Goal: Complete application form: Complete application form

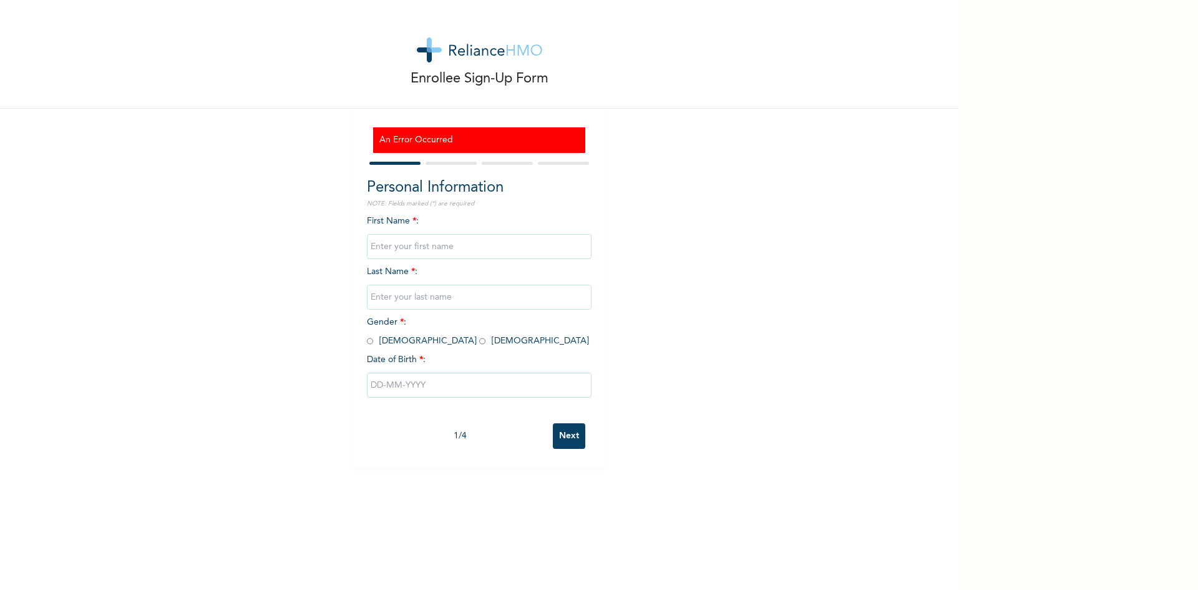
click at [408, 247] on input "text" at bounding box center [479, 246] width 225 height 25
type input "GBENGA"
click at [428, 295] on input "text" at bounding box center [479, 297] width 225 height 25
type input "OSIBELUWO"
click at [373, 341] on span "Gender * : Male Female" at bounding box center [478, 331] width 222 height 27
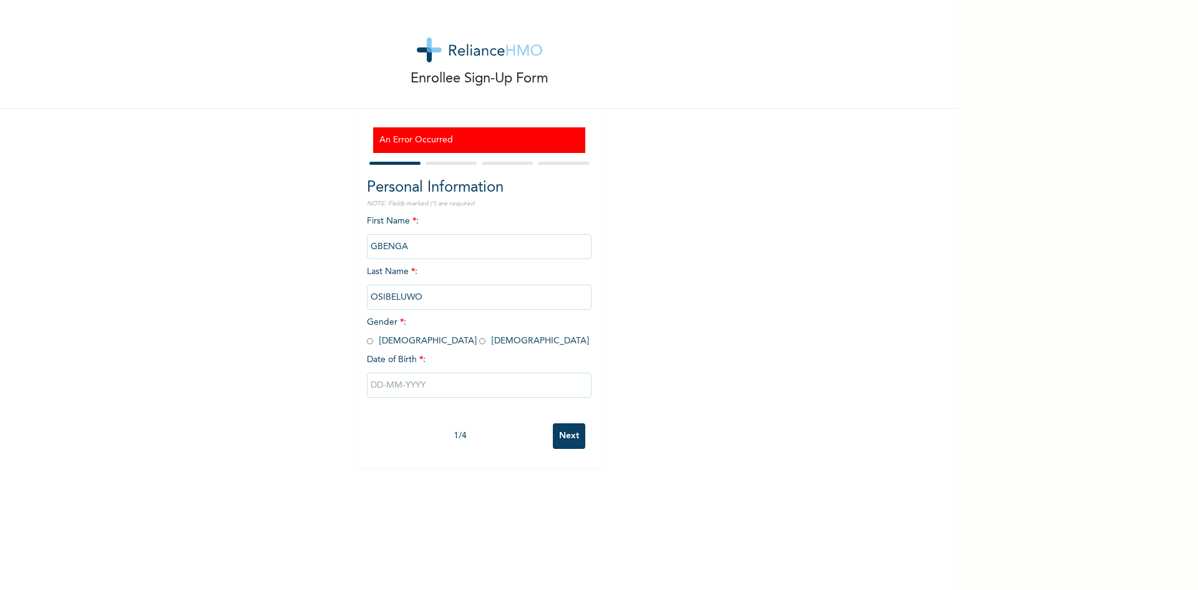
click at [367, 339] on input "radio" at bounding box center [370, 341] width 6 height 12
radio input "true"
click at [414, 386] on input "text" at bounding box center [479, 385] width 225 height 25
select select "7"
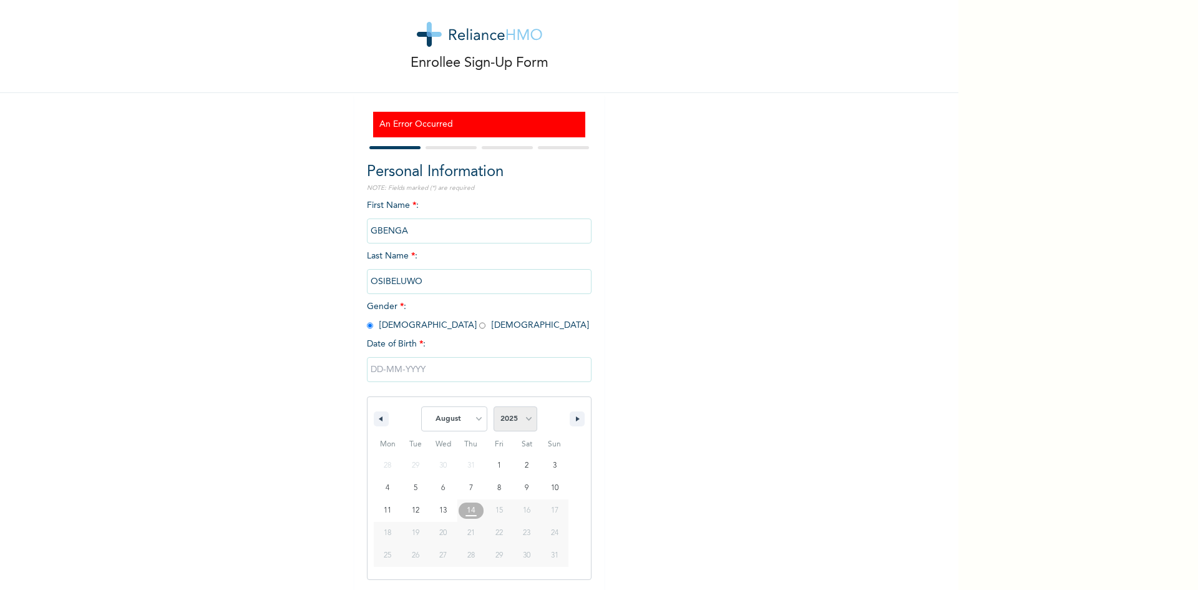
click at [523, 419] on select "2025 2024 2023 2022 2021 2020 2019 2018 2017 2016 2015 2014 2013 2012 2011 2010…" at bounding box center [516, 418] width 44 height 25
select select "1979"
click at [494, 407] on select "2025 2024 2023 2022 2021 2020 2019 2018 2017 2016 2015 2014 2013 2012 2011 2010…" at bounding box center [516, 418] width 44 height 25
click at [474, 419] on select "January February March April May June July August September October November De…" at bounding box center [454, 418] width 66 height 25
select select "6"
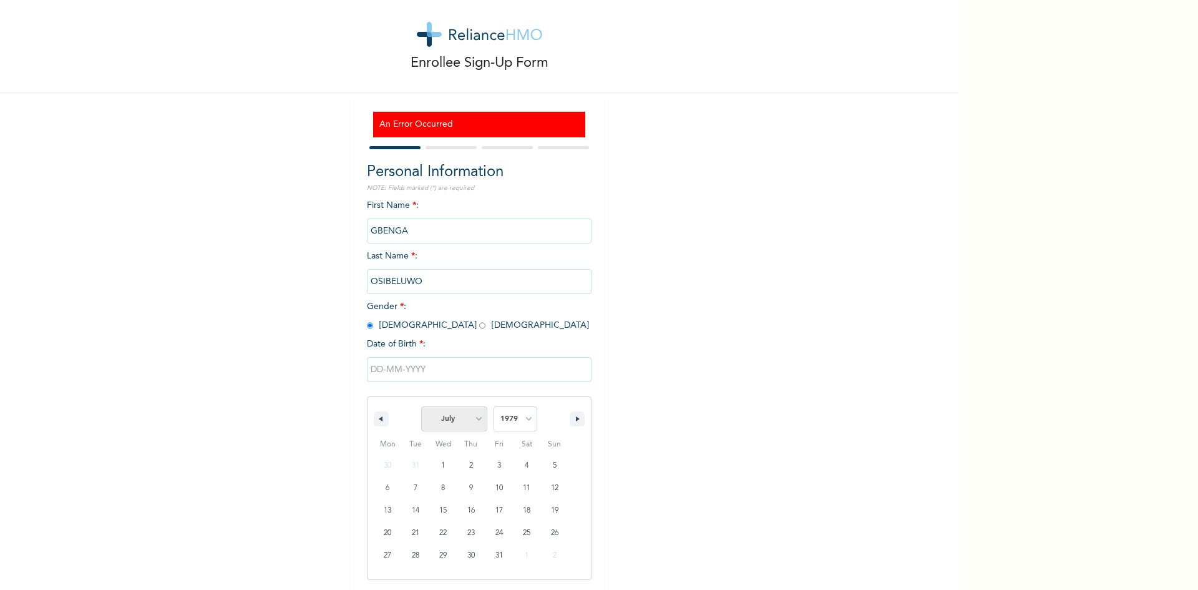
click at [421, 407] on select "January February March April May June July August September October November De…" at bounding box center [454, 418] width 66 height 25
type input "07/18/1979"
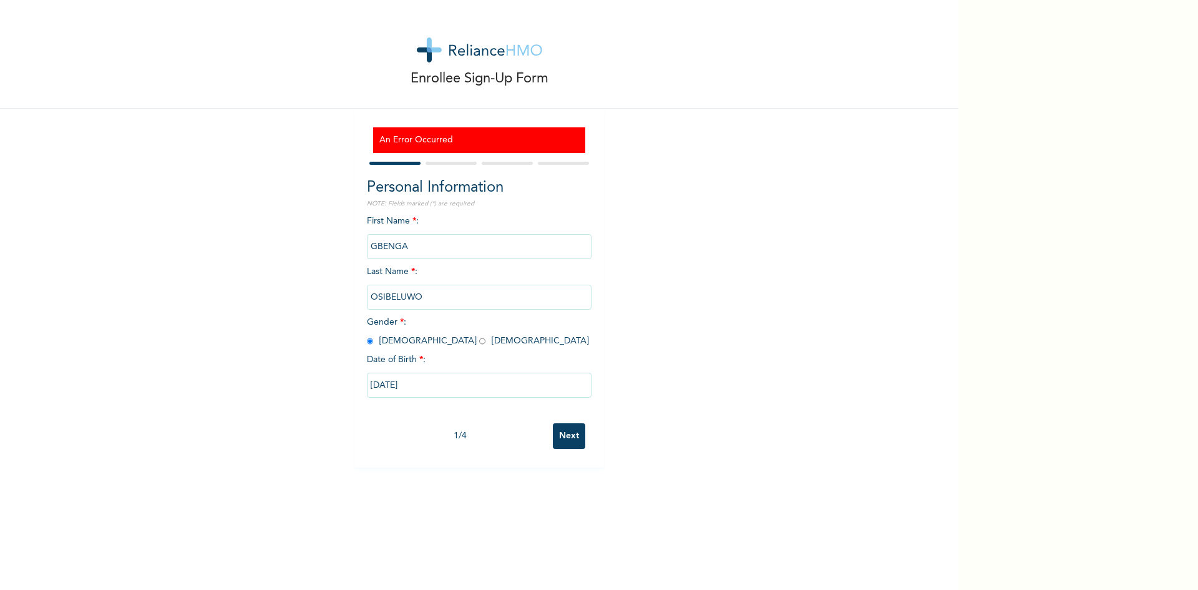
scroll to position [0, 0]
click at [569, 430] on input "Next" at bounding box center [569, 436] width 32 height 26
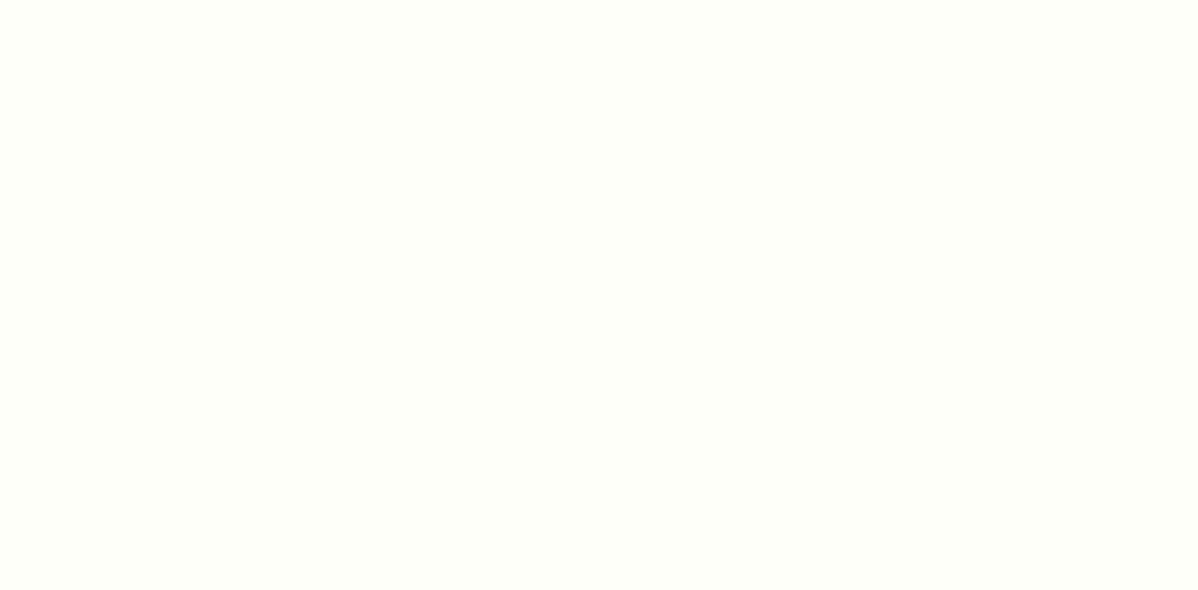
click at [539, 241] on div at bounding box center [599, 295] width 1198 height 590
click at [539, 242] on div at bounding box center [599, 295] width 1198 height 590
click at [350, 307] on div at bounding box center [599, 295] width 1198 height 590
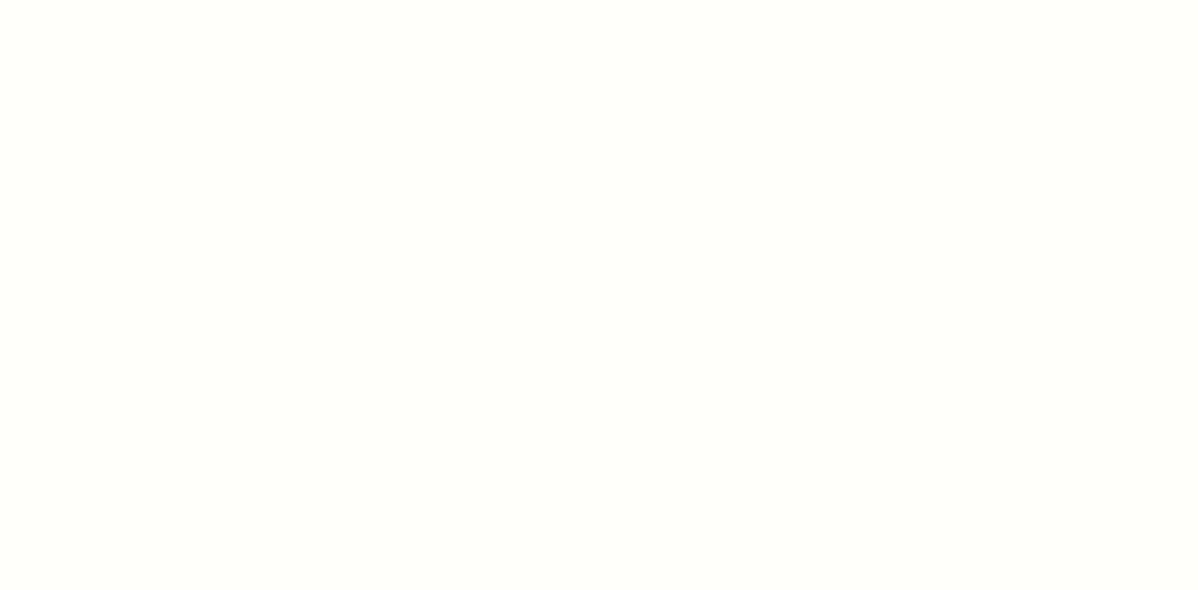
click at [350, 307] on div at bounding box center [599, 295] width 1198 height 590
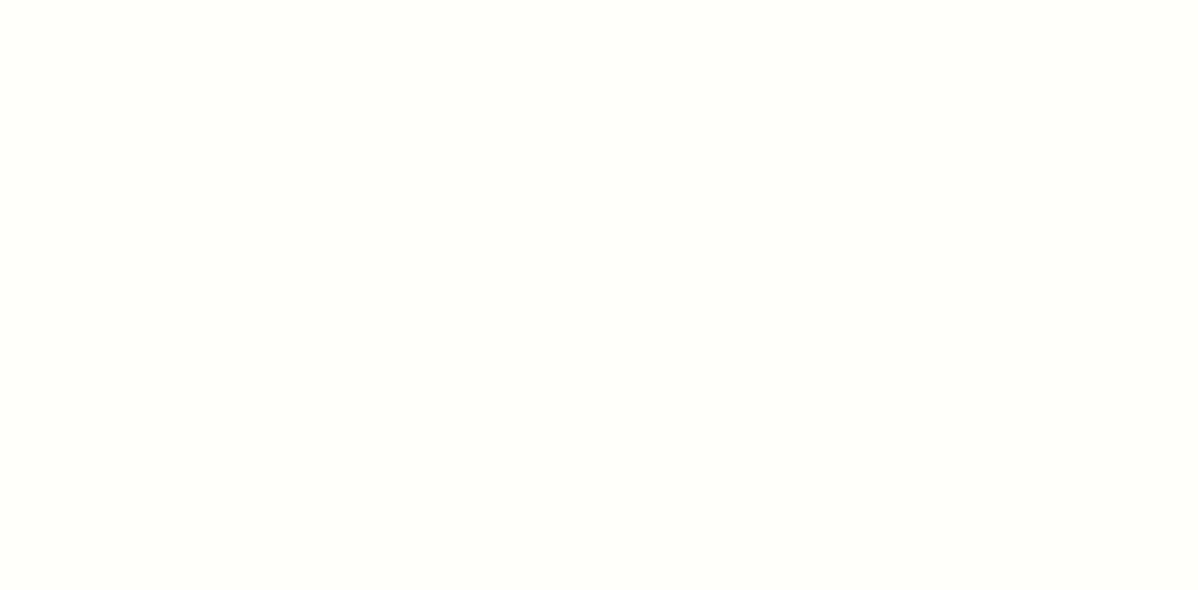
click at [350, 307] on div at bounding box center [599, 295] width 1198 height 590
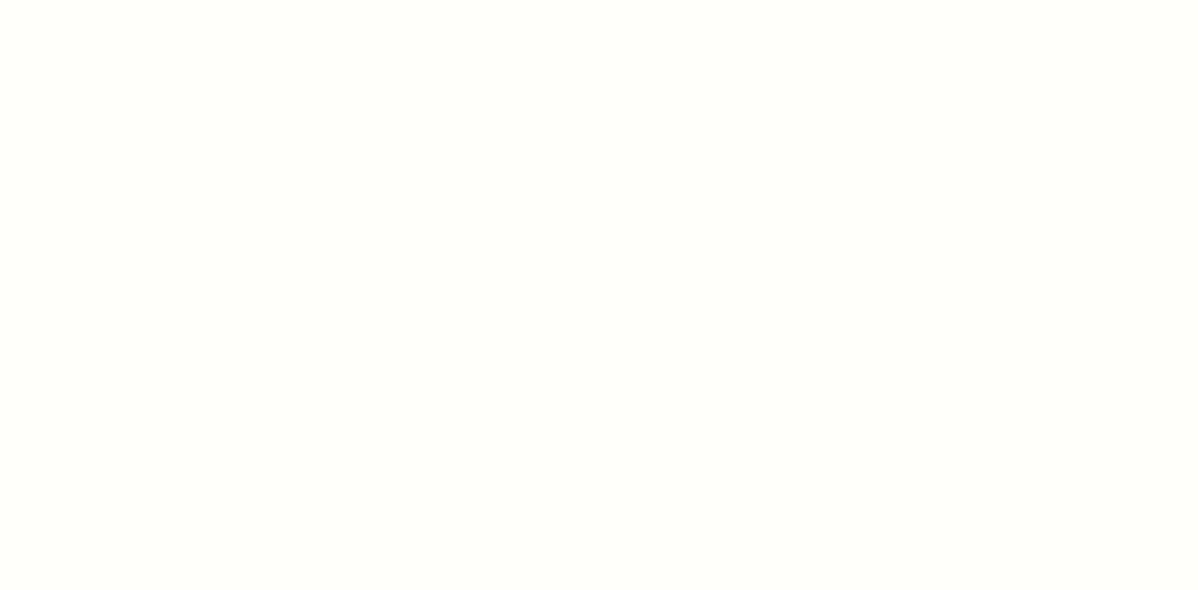
click at [350, 307] on div at bounding box center [599, 295] width 1198 height 590
click at [351, 307] on div at bounding box center [599, 295] width 1198 height 590
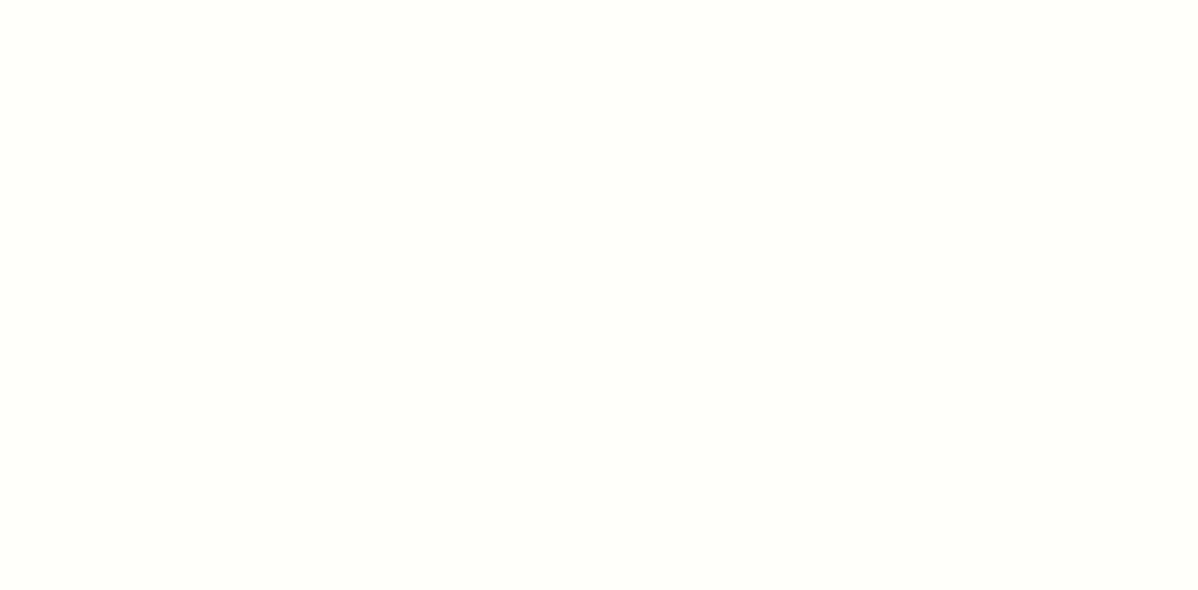
click at [351, 307] on div at bounding box center [599, 295] width 1198 height 590
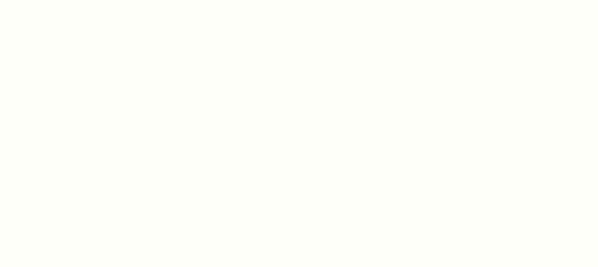
click at [399, 144] on div at bounding box center [299, 133] width 598 height 267
click at [400, 143] on div at bounding box center [299, 133] width 598 height 267
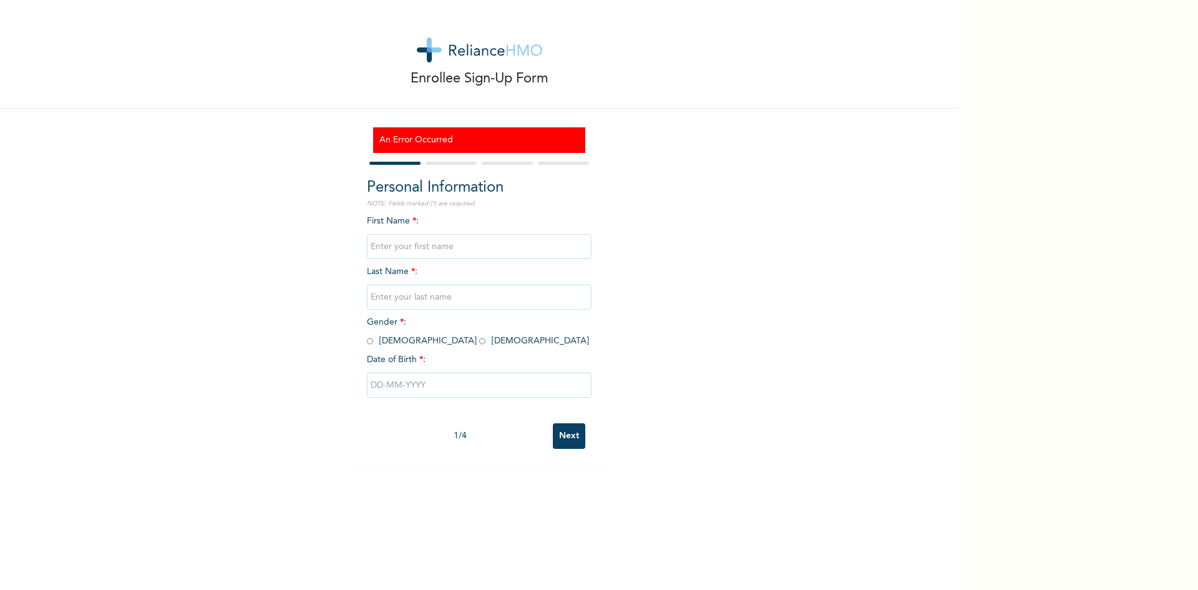
click at [414, 247] on input "text" at bounding box center [479, 246] width 225 height 25
type input "GBENGA"
click at [430, 296] on input "text" at bounding box center [479, 297] width 225 height 25
type input "OSIBELUWO"
click at [367, 339] on input "radio" at bounding box center [370, 341] width 6 height 12
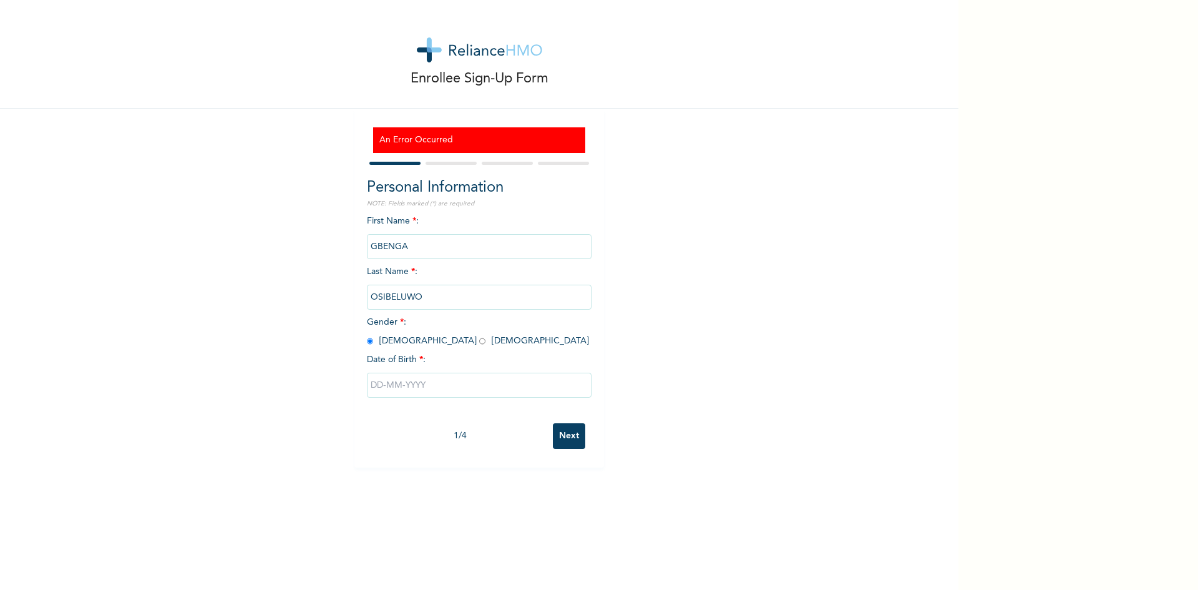
radio input "true"
click at [409, 385] on input "text" at bounding box center [479, 385] width 225 height 25
select select "7"
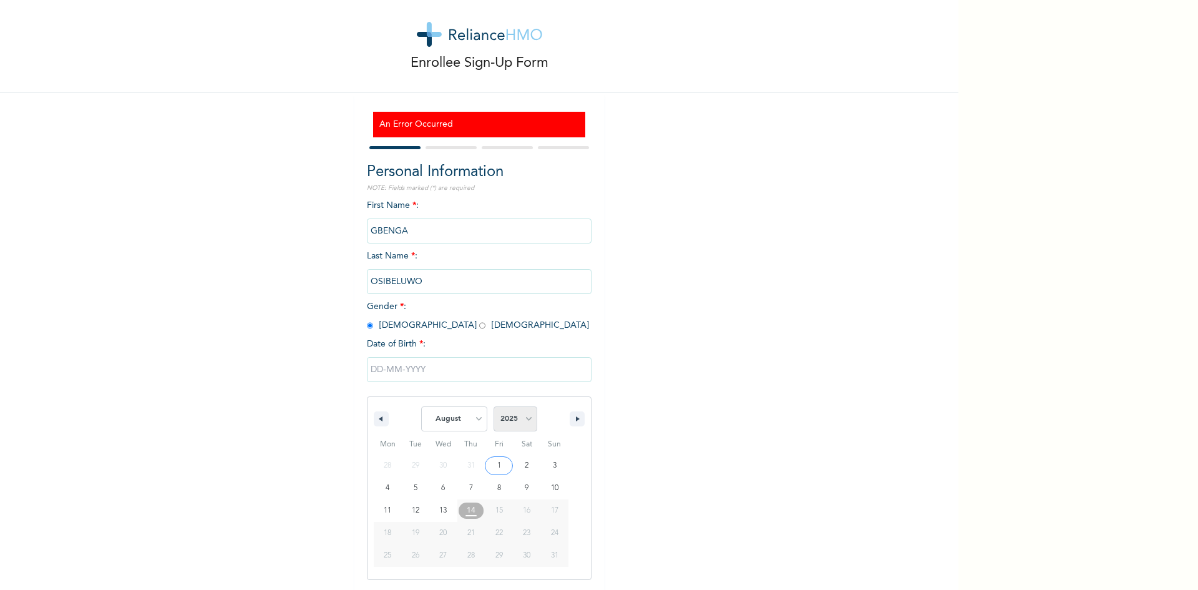
click at [521, 420] on select "2025 2024 2023 2022 2021 2020 2019 2018 2017 2016 2015 2014 2013 2012 2011 2010…" at bounding box center [516, 418] width 44 height 25
click at [524, 418] on select "2025 2024 2023 2022 2021 2020 2019 2018 2017 2016 2015 2014 2013 2012 2011 2010…" at bounding box center [516, 418] width 44 height 25
click at [524, 416] on select "2025 2024 2023 2022 2021 2020 2019 2018 2017 2016 2015 2014 2013 2012 2011 2010…" at bounding box center [516, 418] width 44 height 25
select select "1979"
click at [494, 407] on select "2025 2024 2023 2022 2021 2020 2019 2018 2017 2016 2015 2014 2013 2012 2011 2010…" at bounding box center [516, 418] width 44 height 25
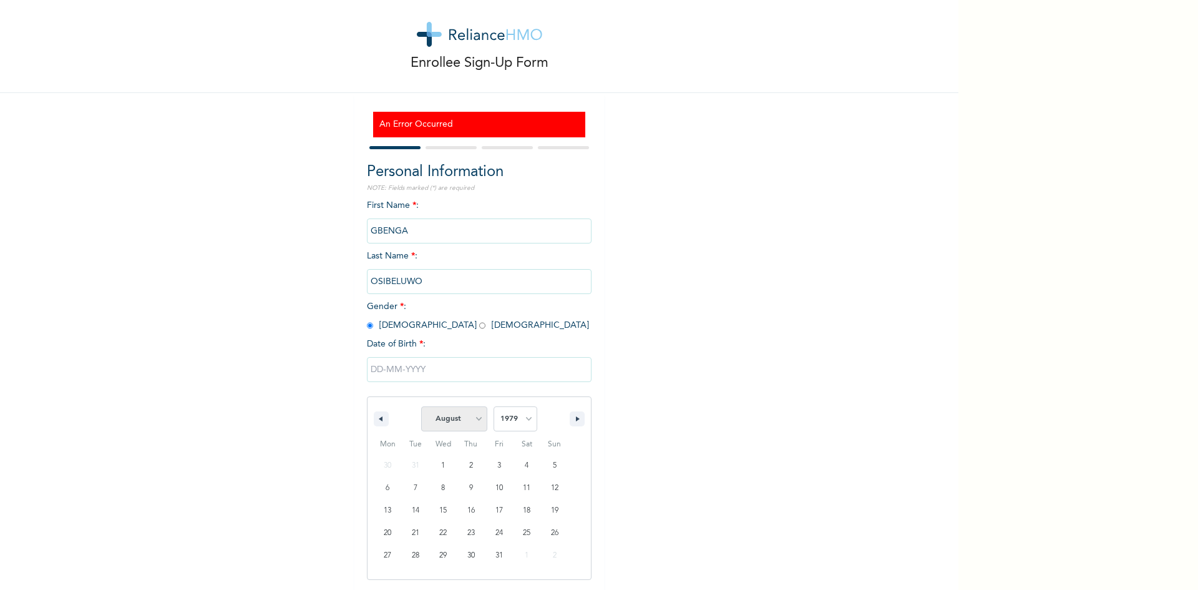
click at [474, 419] on select "January February March April May June July August September October November De…" at bounding box center [454, 418] width 66 height 25
select select "6"
click at [421, 407] on select "January February March April May June July August September October November De…" at bounding box center [454, 418] width 66 height 25
type input "07/18/1979"
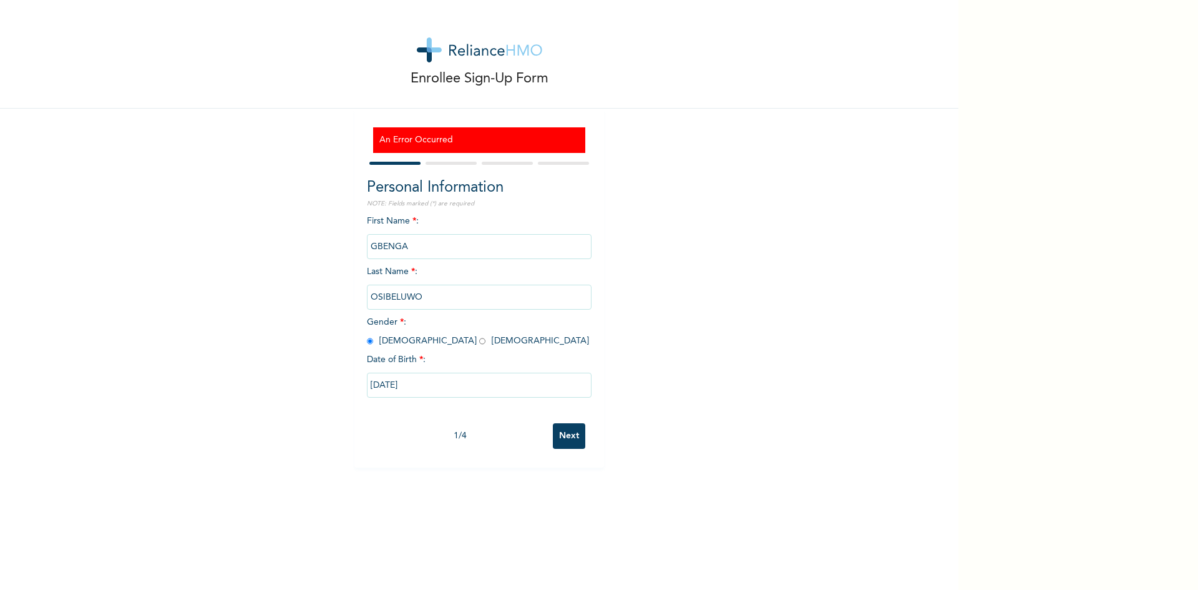
click at [567, 434] on input "Next" at bounding box center [569, 436] width 32 height 26
click at [555, 440] on input "Next" at bounding box center [569, 436] width 32 height 26
click at [555, 439] on input "Next" at bounding box center [569, 436] width 32 height 26
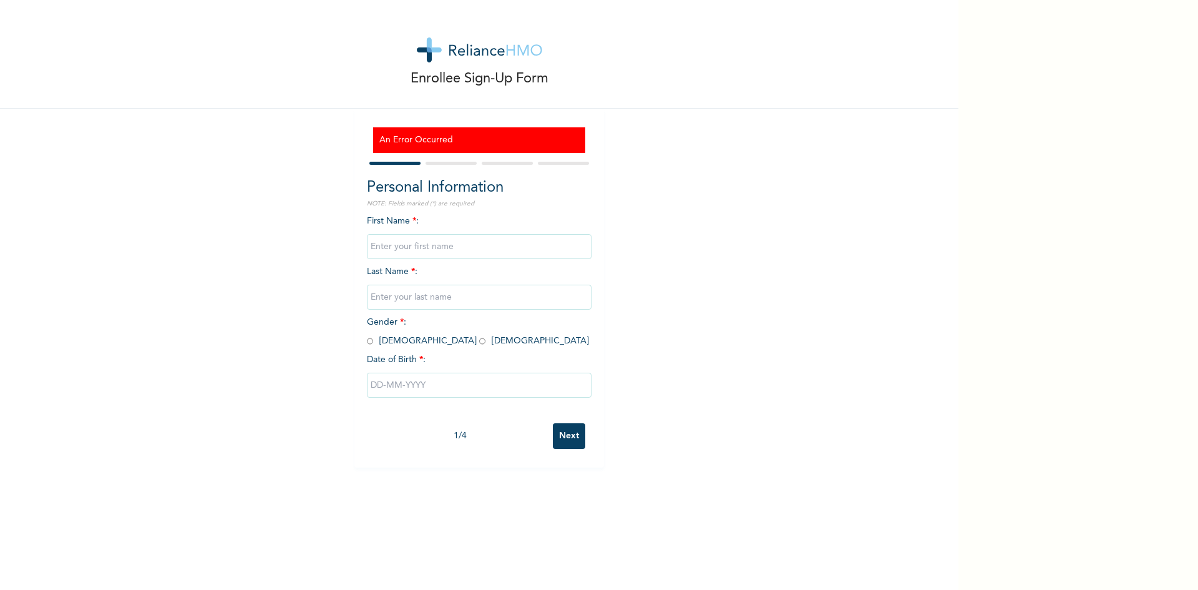
click at [564, 434] on input "Next" at bounding box center [569, 436] width 32 height 26
click at [376, 244] on input "text" at bounding box center [479, 246] width 225 height 25
click at [450, 243] on input "text" at bounding box center [479, 246] width 225 height 25
click at [451, 247] on input "text" at bounding box center [479, 246] width 225 height 25
click at [388, 247] on input "text" at bounding box center [479, 246] width 225 height 25
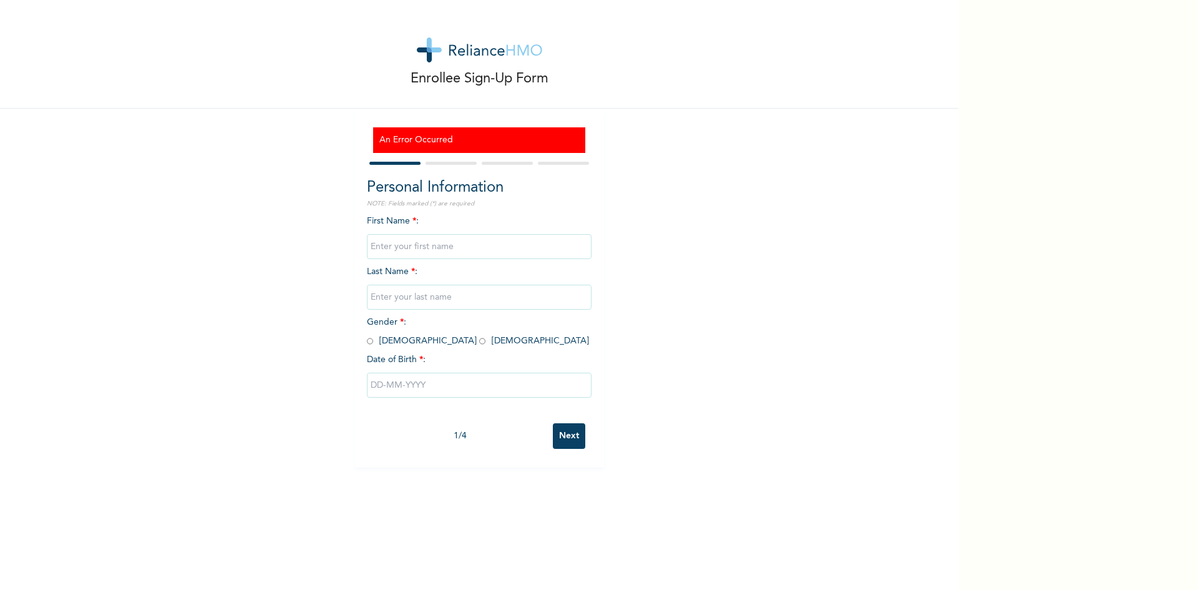
click at [451, 251] on input "text" at bounding box center [479, 246] width 225 height 25
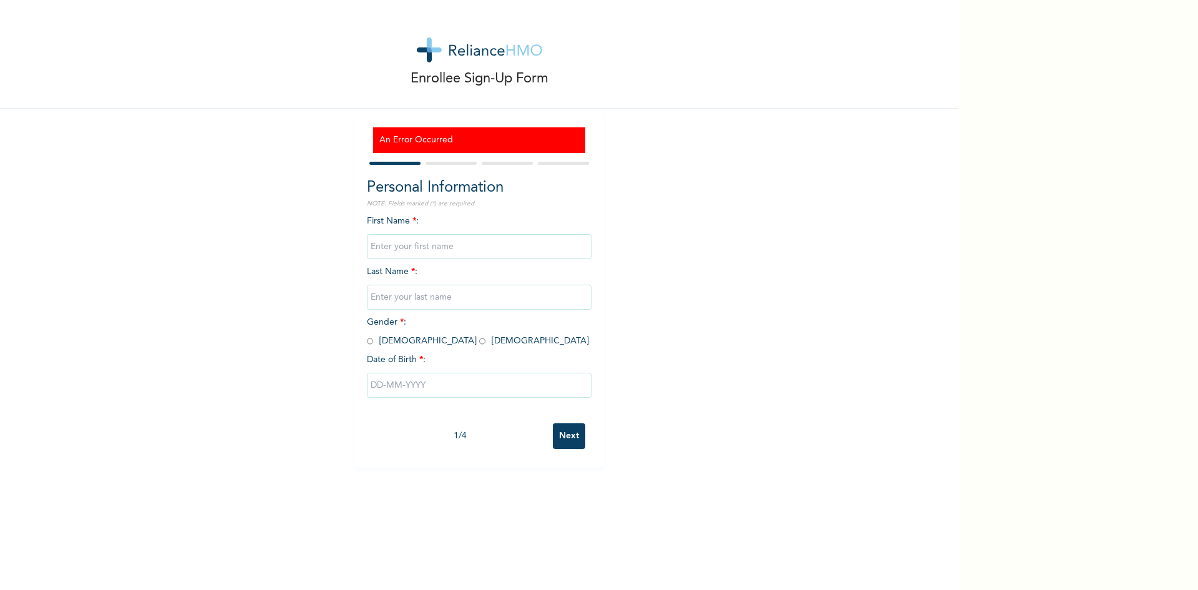
click at [451, 250] on input "text" at bounding box center [479, 246] width 225 height 25
type input "GBENGA"
click at [476, 301] on input "text" at bounding box center [479, 297] width 225 height 25
type input "OSIBELUWO"
click at [367, 340] on input "radio" at bounding box center [370, 341] width 6 height 12
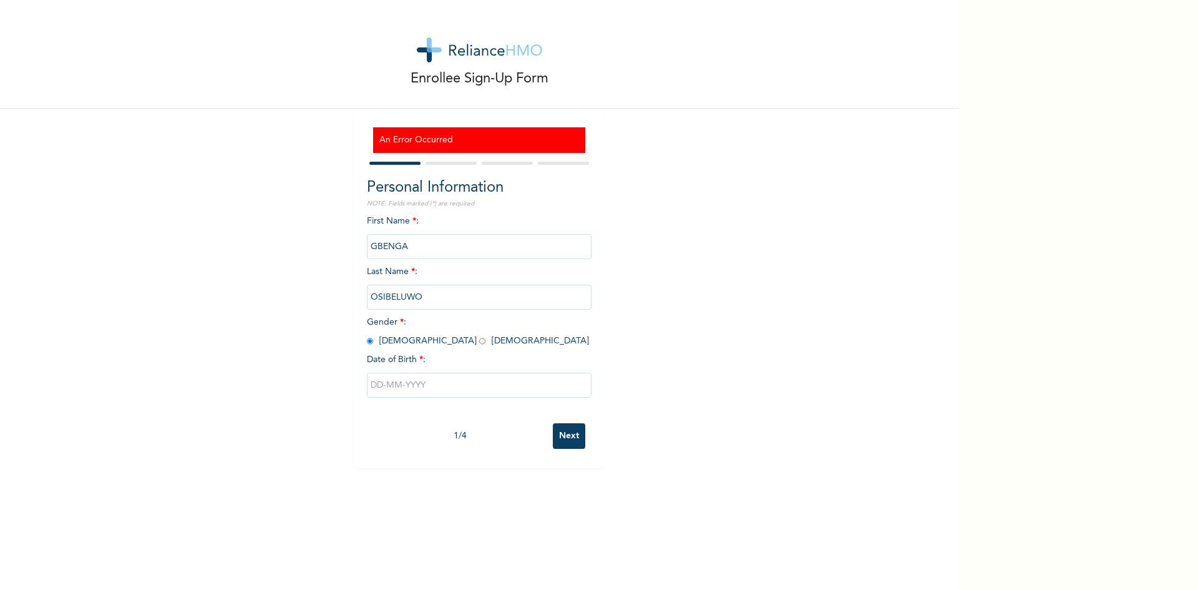
radio input "true"
click at [444, 388] on input "text" at bounding box center [479, 385] width 225 height 25
select select "7"
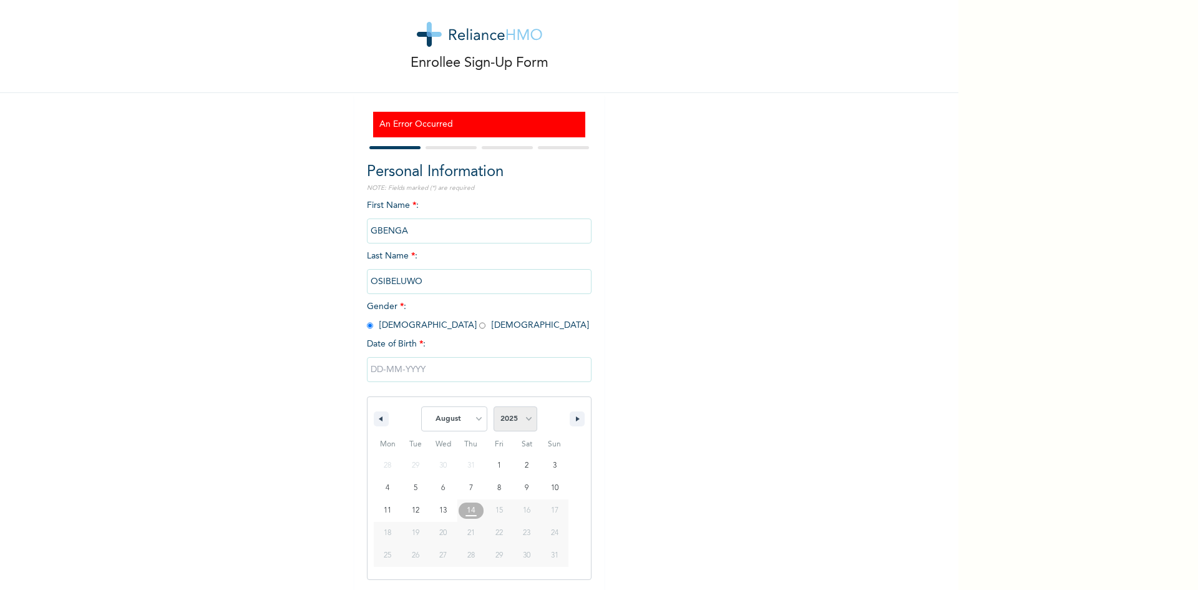
click at [524, 419] on select "2025 2024 2023 2022 2021 2020 2019 2018 2017 2016 2015 2014 2013 2012 2011 2010…" at bounding box center [516, 418] width 44 height 25
select select "1979"
click at [494, 407] on select "2025 2024 2023 2022 2021 2020 2019 2018 2017 2016 2015 2014 2013 2012 2011 2010…" at bounding box center [516, 418] width 44 height 25
click at [474, 418] on select "January February March April May June July August September October November De…" at bounding box center [454, 418] width 66 height 25
select select "6"
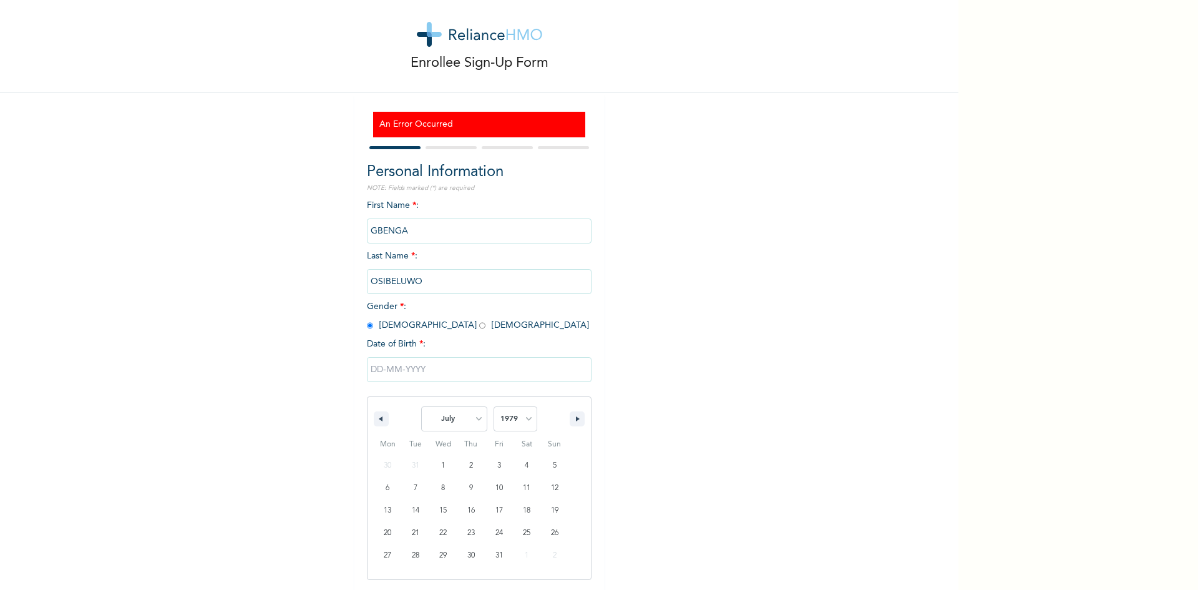
click at [421, 407] on select "January February March April May June July August September October November De…" at bounding box center [454, 418] width 66 height 25
type input "[DATE]"
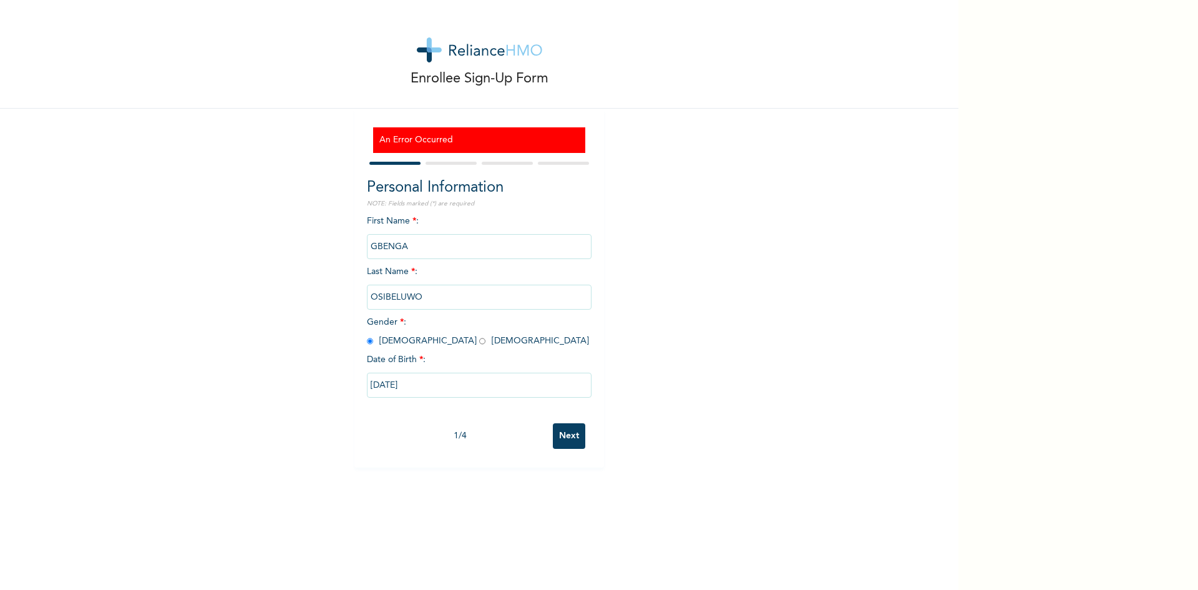
click at [563, 440] on input "Next" at bounding box center [569, 436] width 32 height 26
